Goal: Task Accomplishment & Management: Use online tool/utility

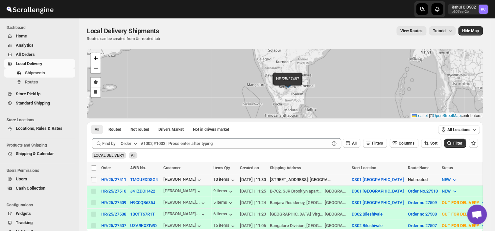
click at [93, 179] on input "Select shipment" at bounding box center [93, 179] width 5 height 5
checkbox input "true"
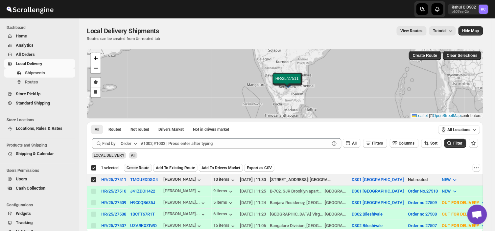
click at [138, 165] on span "Create Route" at bounding box center [138, 167] width 23 height 5
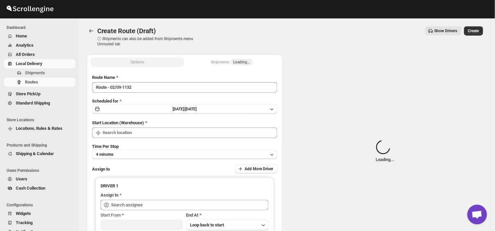
type input "DS01 [GEOGRAPHIC_DATA]"
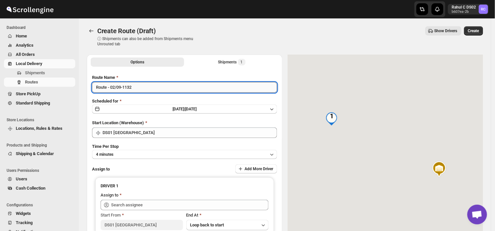
click at [133, 88] on input "Route - 02/09-1132" at bounding box center [184, 87] width 185 height 11
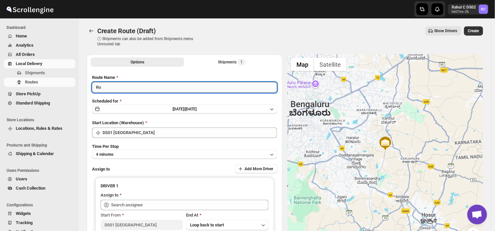
type input "R"
type input "Order no 27511"
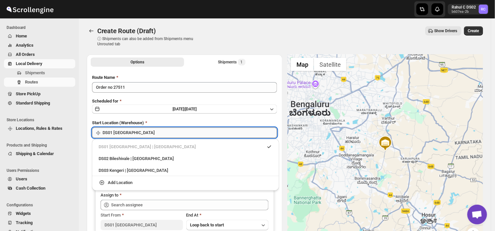
click at [134, 131] on input "DS01 [GEOGRAPHIC_DATA]" at bounding box center [190, 133] width 175 height 11
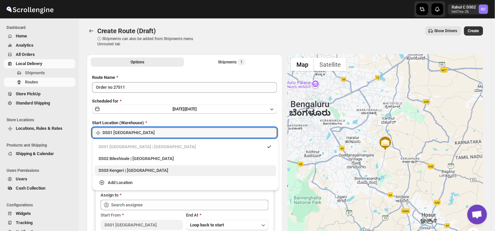
click at [119, 168] on div "DS03 Kengeri | [GEOGRAPHIC_DATA]" at bounding box center [186, 170] width 174 height 7
type input "DS03 Kengeri"
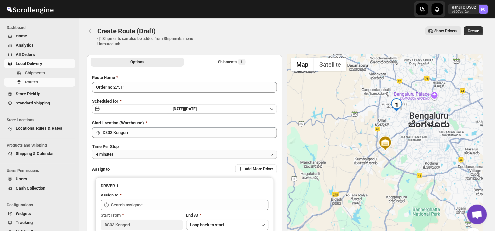
click at [117, 155] on button "4 minutes" at bounding box center [184, 154] width 185 height 9
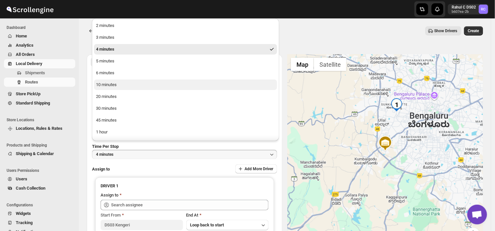
click at [108, 86] on div "10 minutes" at bounding box center [106, 85] width 21 height 7
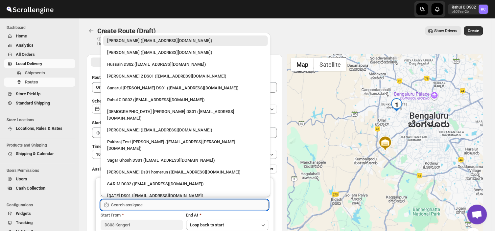
click at [128, 205] on input "text" at bounding box center [189, 205] width 157 height 11
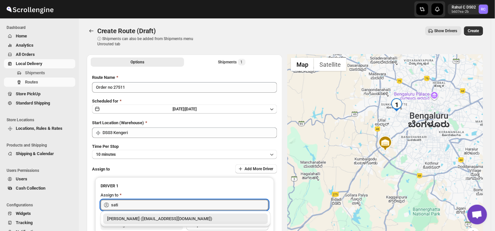
click at [158, 217] on div "[PERSON_NAME] ([EMAIL_ADDRESS][DOMAIN_NAME])" at bounding box center [185, 219] width 157 height 7
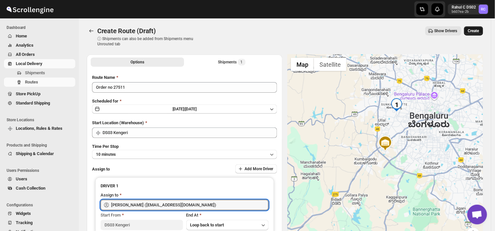
type input "[PERSON_NAME] ([EMAIL_ADDRESS][DOMAIN_NAME])"
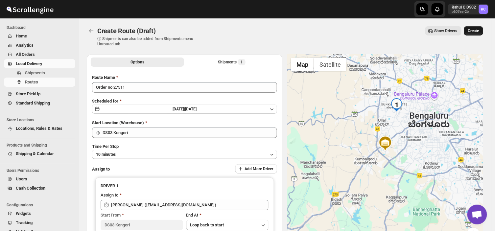
click at [475, 30] on span "Create" at bounding box center [473, 30] width 11 height 5
